Goal: Complete application form

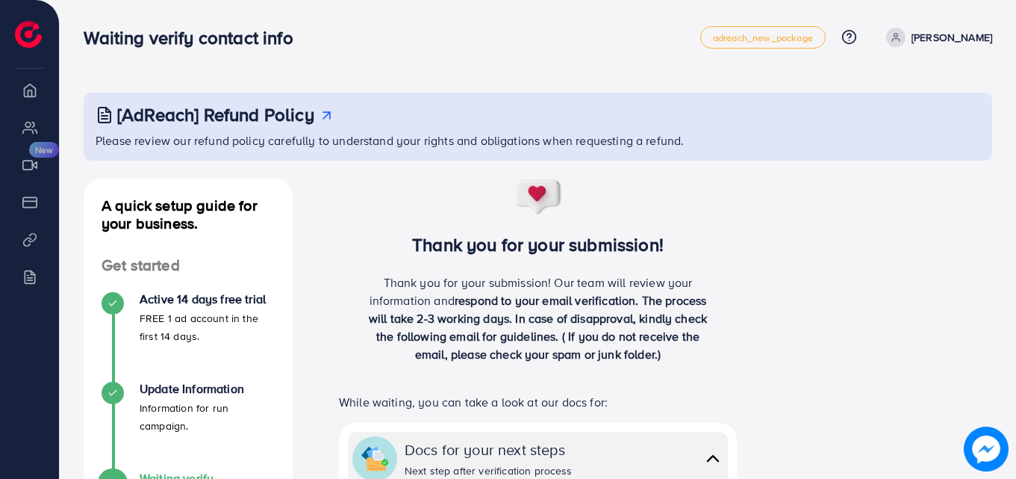
scroll to position [208, 0]
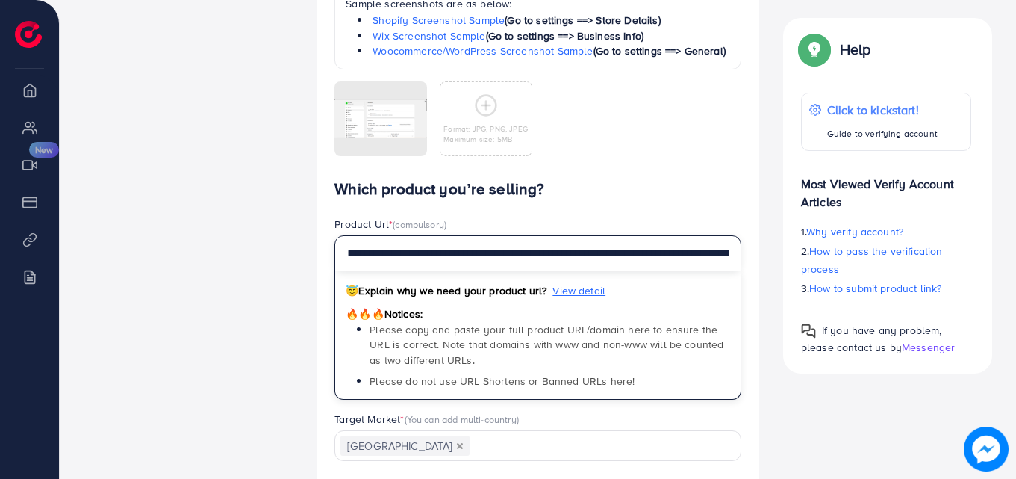
scroll to position [0, 265]
drag, startPoint x: 348, startPoint y: 271, endPoint x: 1019, endPoint y: 279, distance: 671.3
paste input "**********"
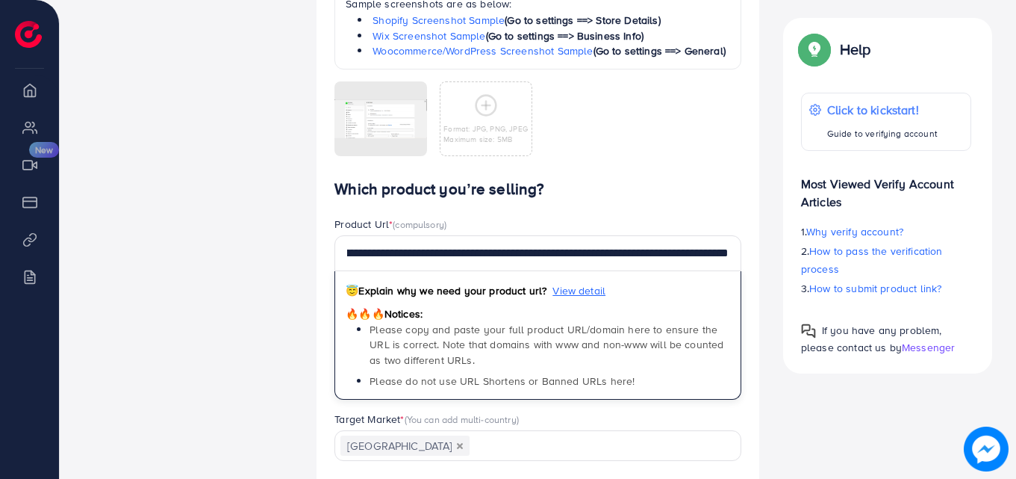
click at [597, 180] on div "Which platform are you using? * Shopify Loading... Which industry are you in? *…" at bounding box center [538, 18] width 431 height 323
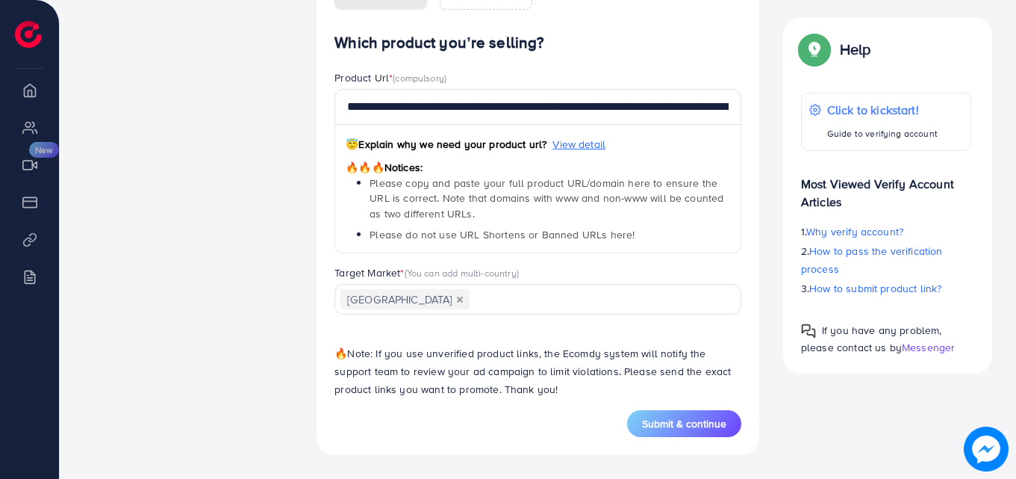
scroll to position [1434, 0]
click at [682, 409] on div "🔥 Note: If you use unverified product links, the Ecomdy system will notify the …" at bounding box center [538, 368] width 431 height 84
click at [682, 417] on span "Submit & continue" at bounding box center [684, 423] width 84 height 15
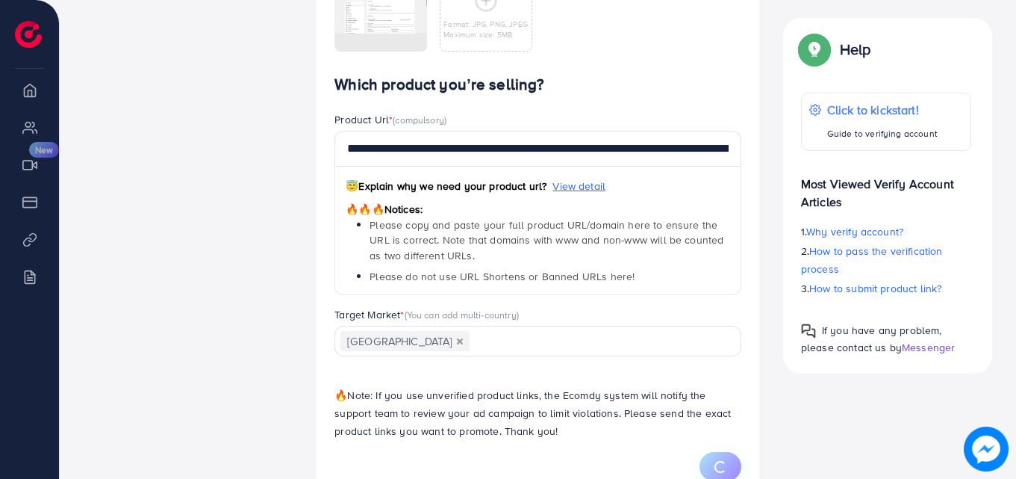
scroll to position [1284, 0]
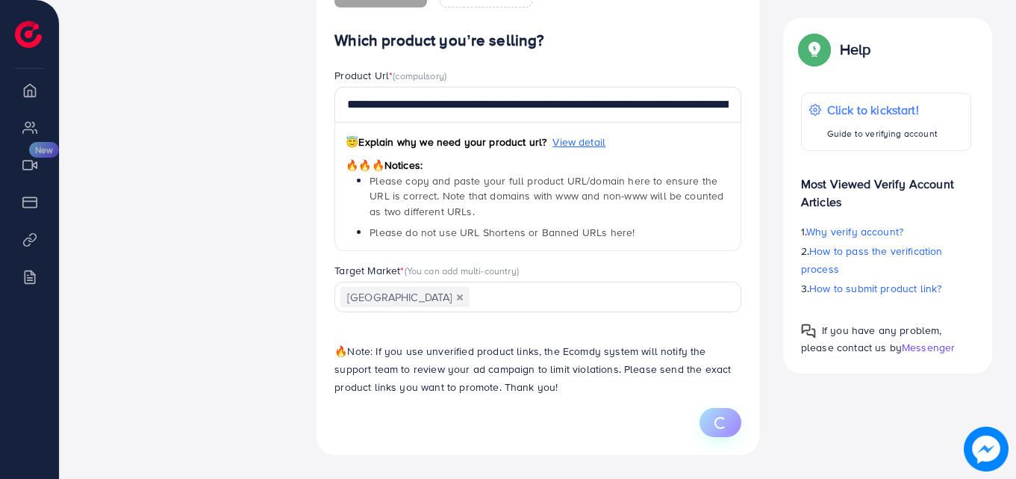
type input "**********"
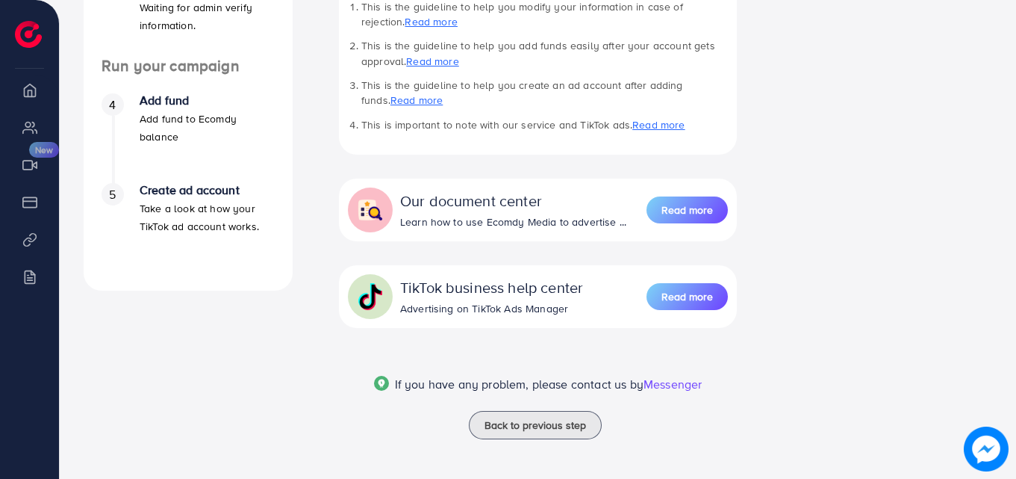
scroll to position [506, 0]
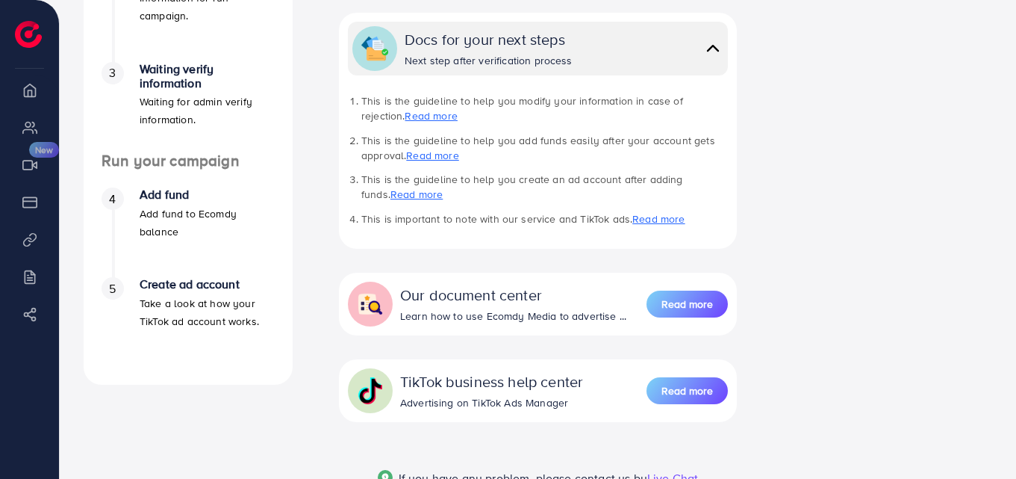
scroll to position [344, 0]
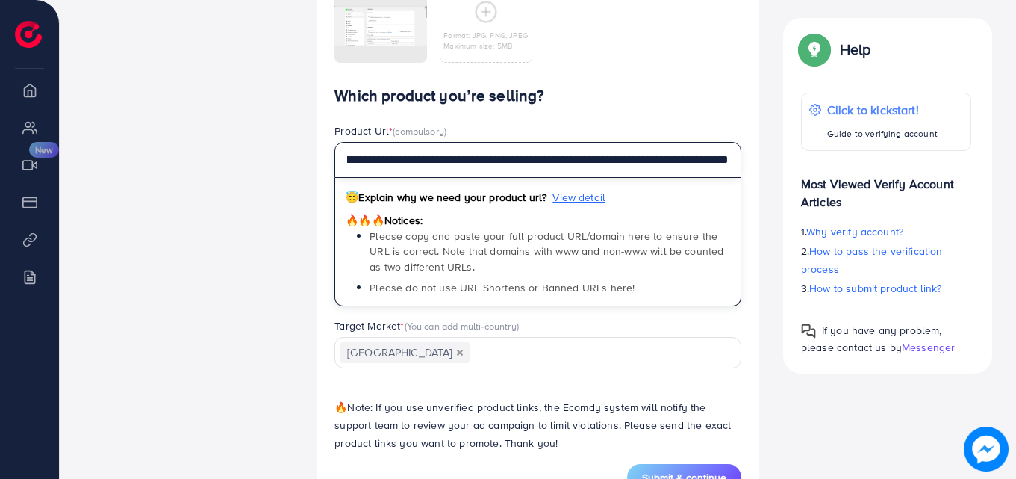
scroll to position [0, 1829]
drag, startPoint x: 345, startPoint y: 177, endPoint x: 907, endPoint y: 192, distance: 562.5
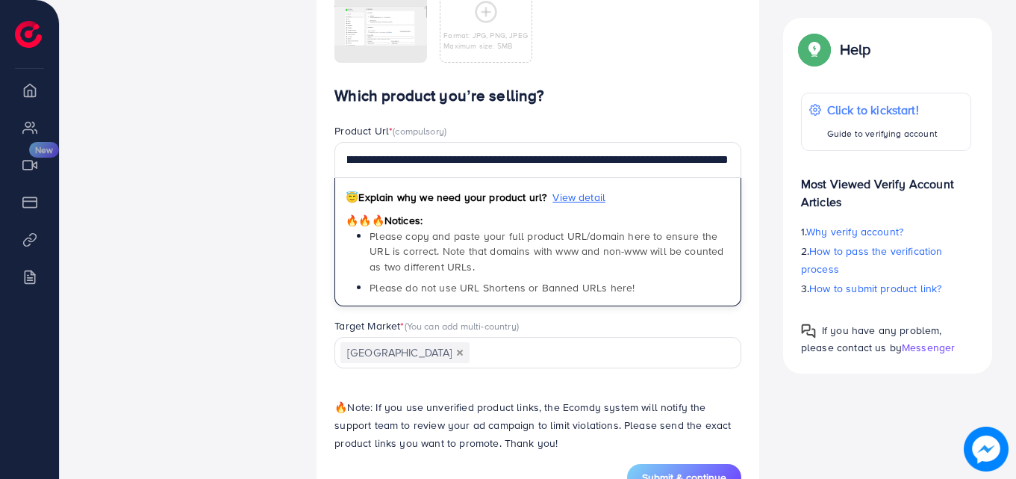
click at [697, 105] on h4 "Which product you’re selling?" at bounding box center [538, 96] width 407 height 19
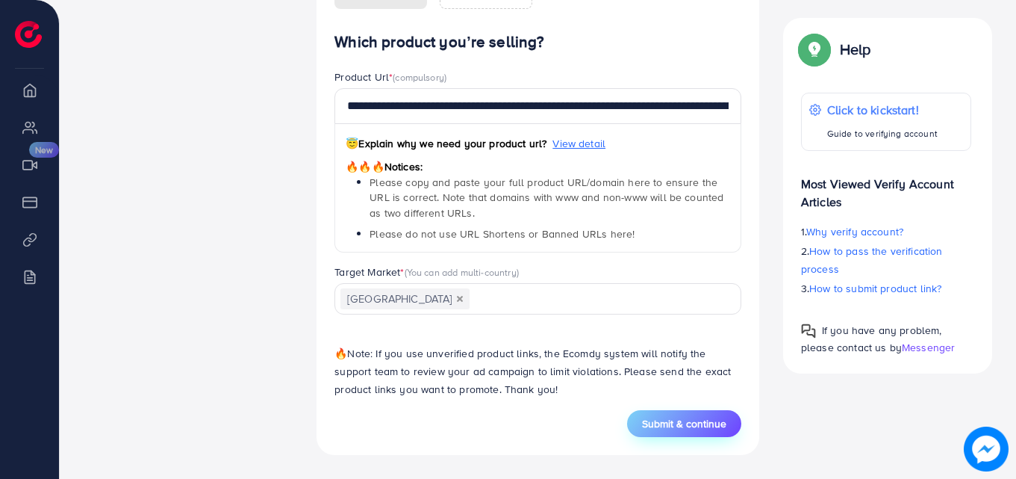
click at [708, 421] on span "Submit & continue" at bounding box center [684, 423] width 84 height 15
drag, startPoint x: 24, startPoint y: 235, endPoint x: 724, endPoint y: 423, distance: 725.0
click at [724, 423] on span "Submit & continue" at bounding box center [684, 423] width 84 height 15
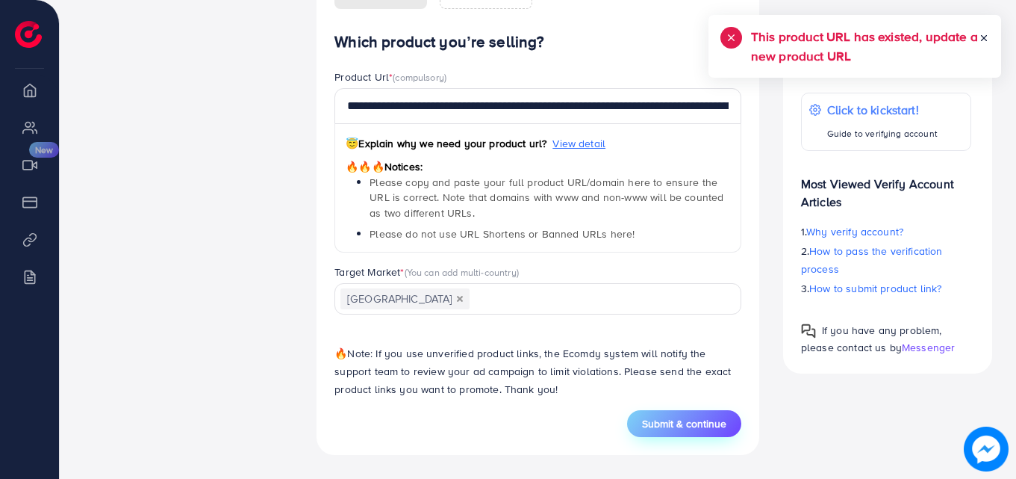
click at [722, 422] on span "Submit & continue" at bounding box center [684, 423] width 84 height 15
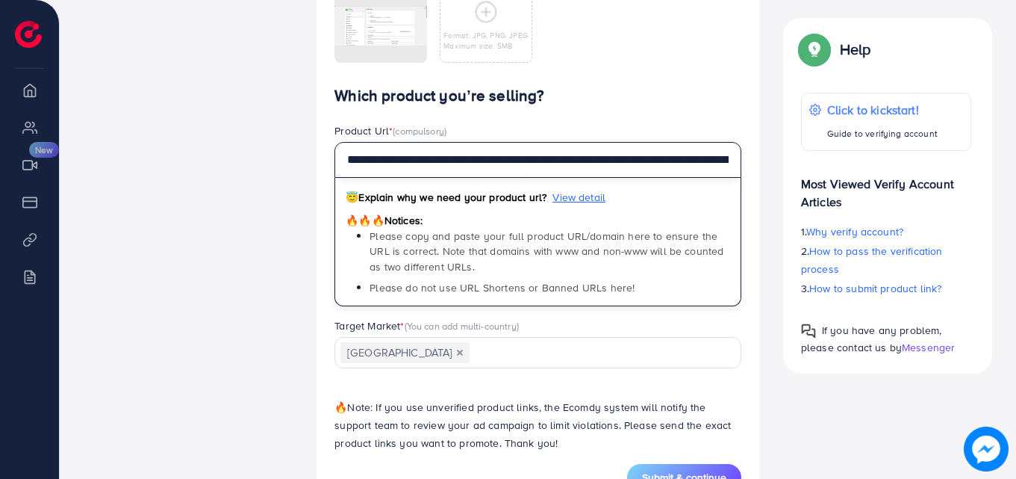
scroll to position [0, 1829]
drag, startPoint x: 346, startPoint y: 175, endPoint x: 1018, endPoint y: 199, distance: 673.2
paste input "text"
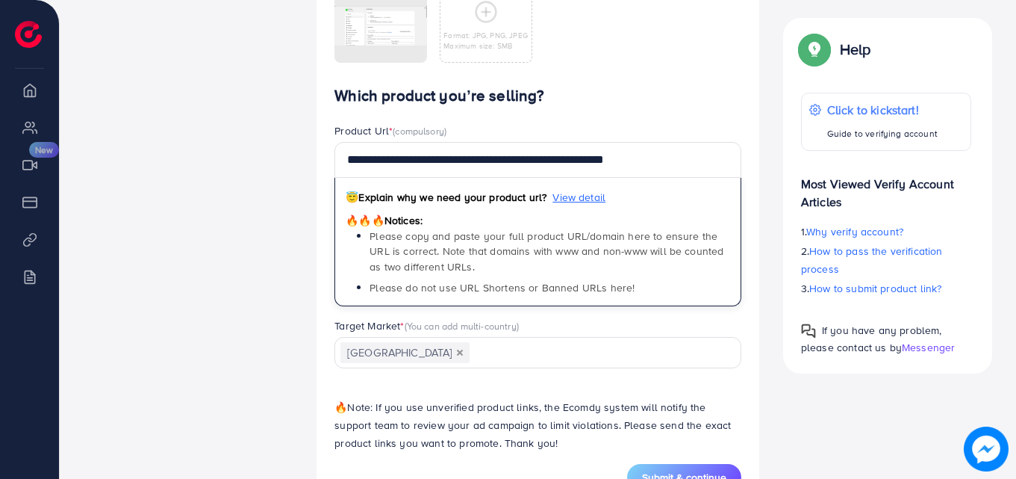
click at [655, 128] on div "**********" at bounding box center [538, 275] width 407 height 376
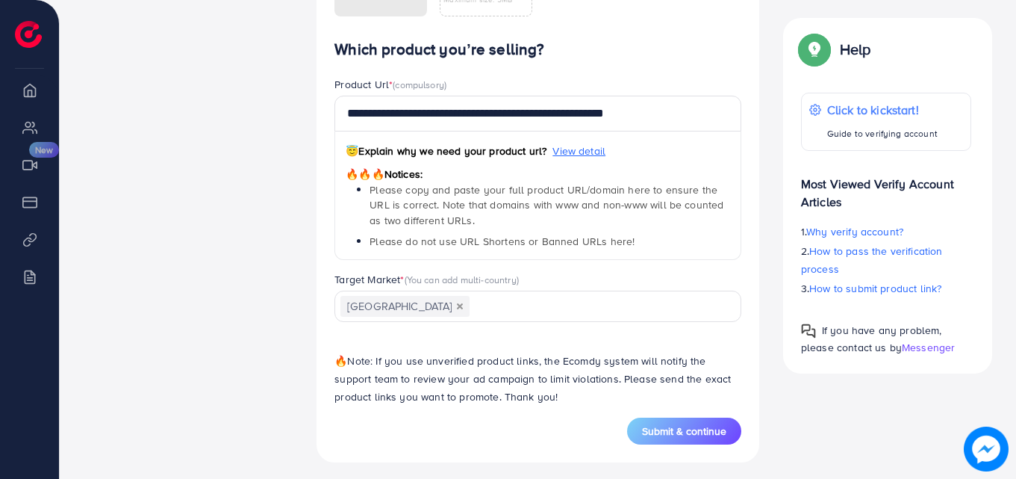
scroll to position [1640, 0]
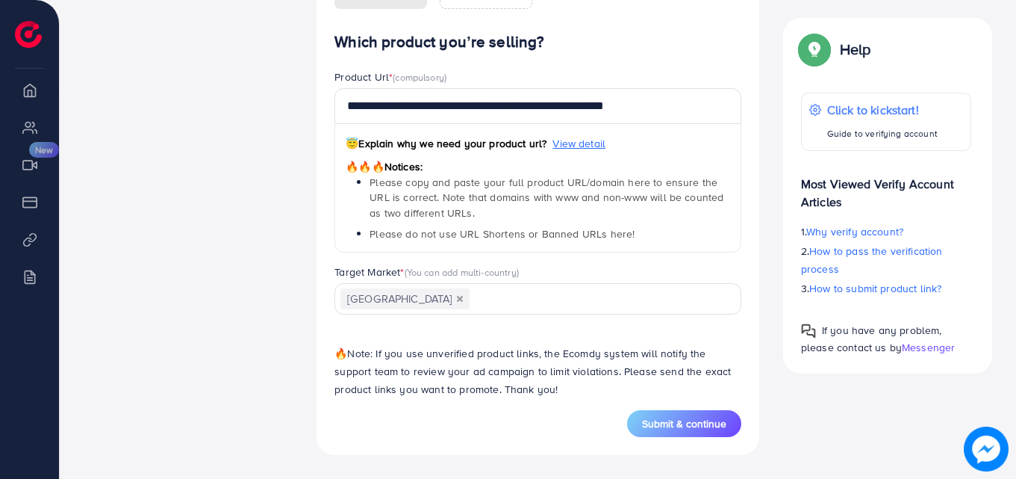
click at [689, 423] on span "Submit & continue" at bounding box center [684, 423] width 84 height 15
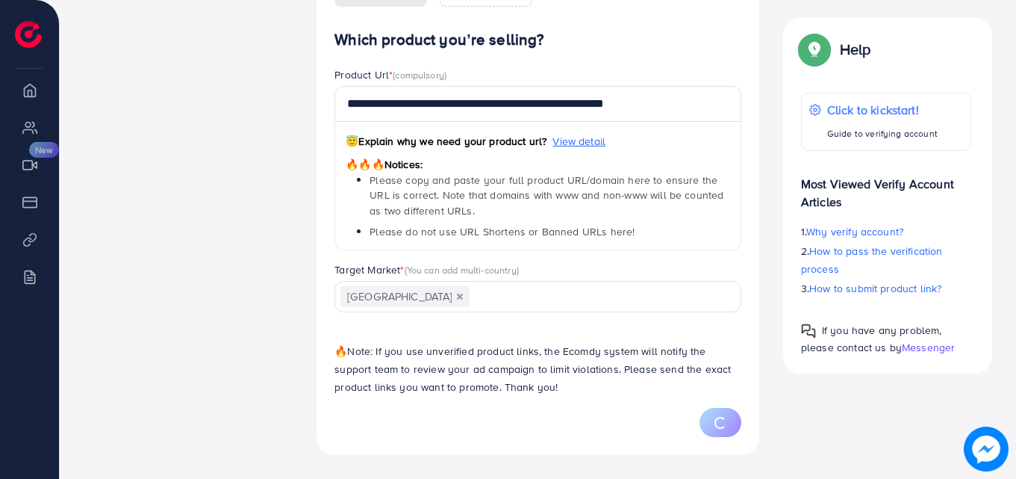
type input "**********"
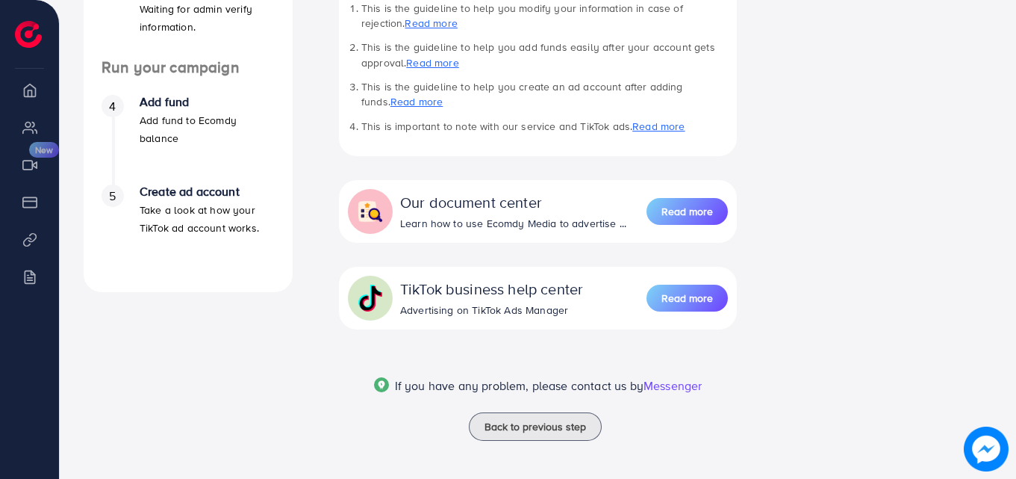
scroll to position [506, 0]
